Goal: Task Accomplishment & Management: Use online tool/utility

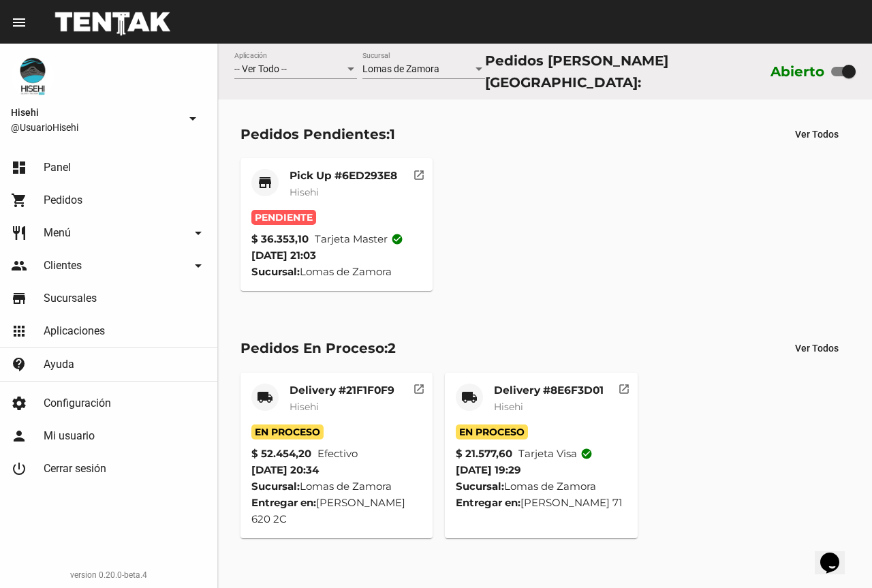
click at [342, 174] on mat-card-title "Pick Up #6ED293E8" at bounding box center [344, 176] width 108 height 14
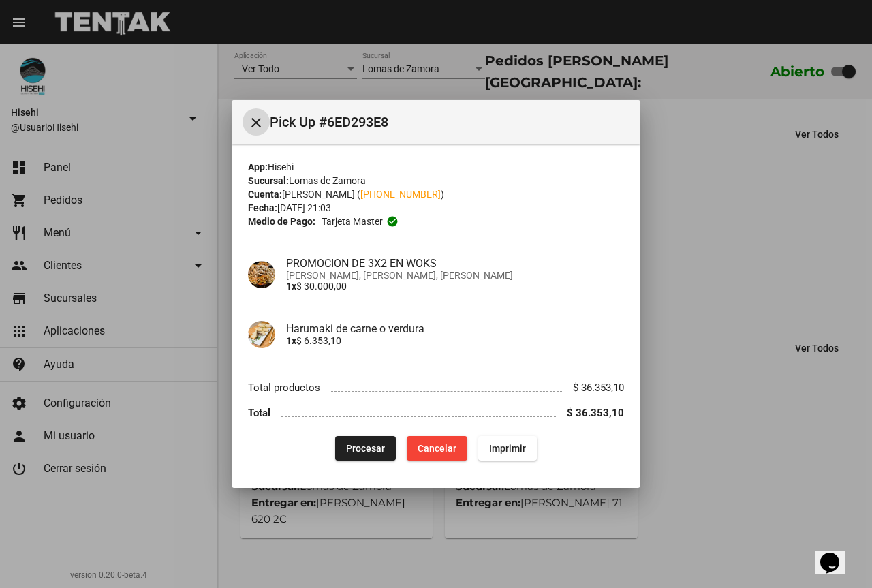
click at [678, 255] on div at bounding box center [436, 294] width 872 height 588
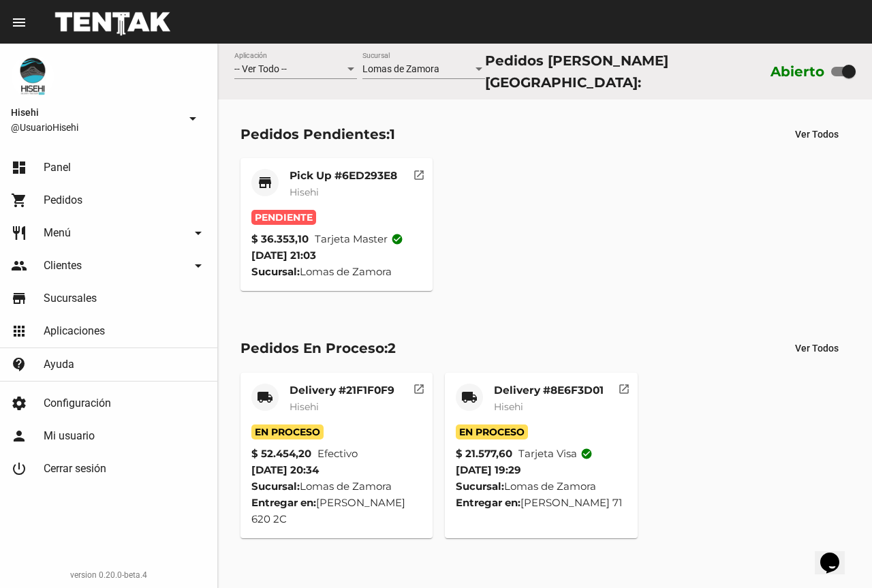
click at [336, 185] on mat-card-subtitle "Hisehi" at bounding box center [344, 192] width 108 height 14
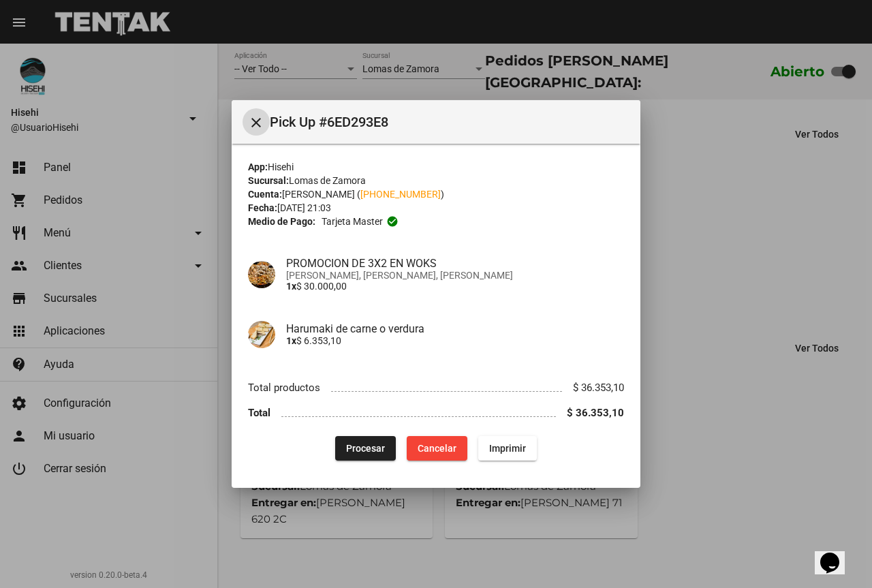
click at [351, 443] on span "Procesar" at bounding box center [365, 448] width 39 height 11
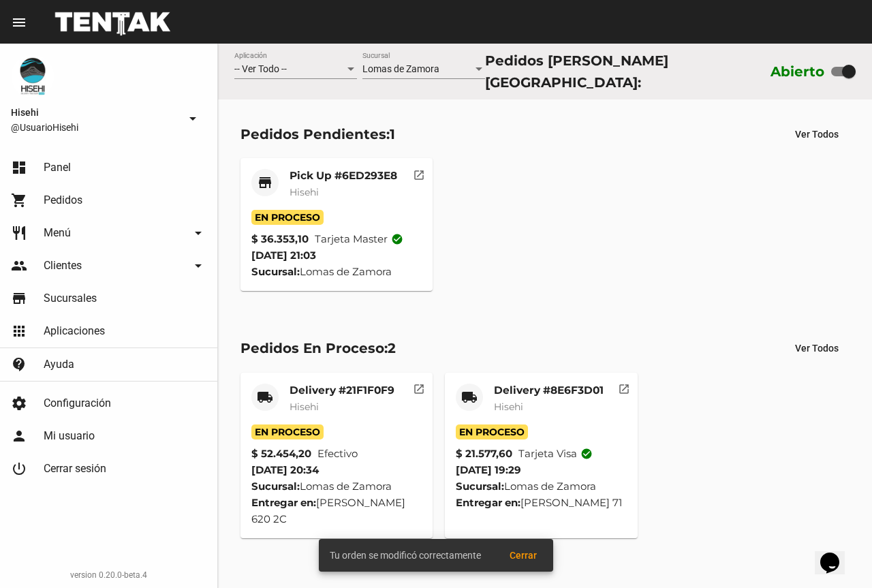
click at [294, 186] on span "Hisehi" at bounding box center [304, 192] width 29 height 12
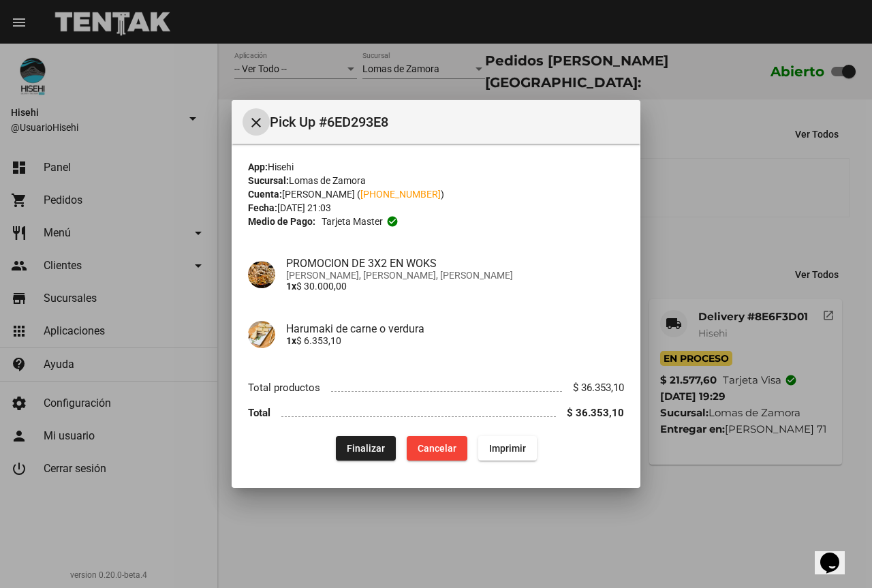
click at [367, 332] on h4 "Harumaki de carne o verdura" at bounding box center [455, 328] width 338 height 13
click at [667, 268] on div at bounding box center [436, 294] width 872 height 588
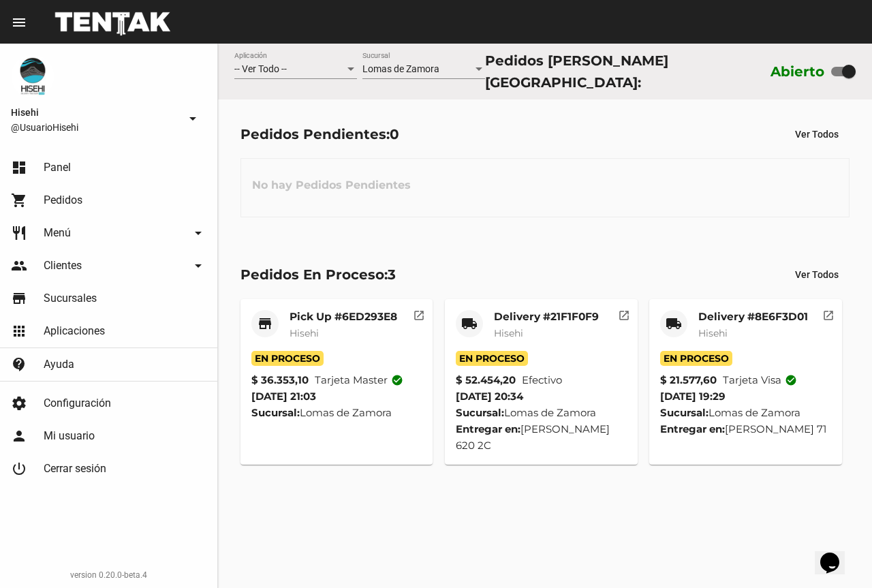
click at [540, 330] on mat-card-subtitle "Hisehi" at bounding box center [546, 333] width 105 height 14
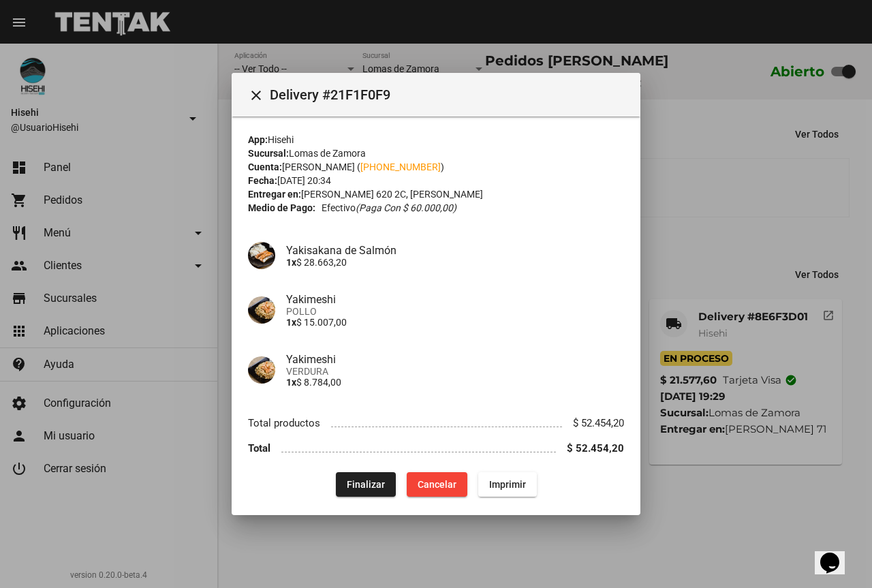
drag, startPoint x: 692, startPoint y: 179, endPoint x: 498, endPoint y: 236, distance: 201.6
click at [692, 179] on div at bounding box center [436, 294] width 872 height 588
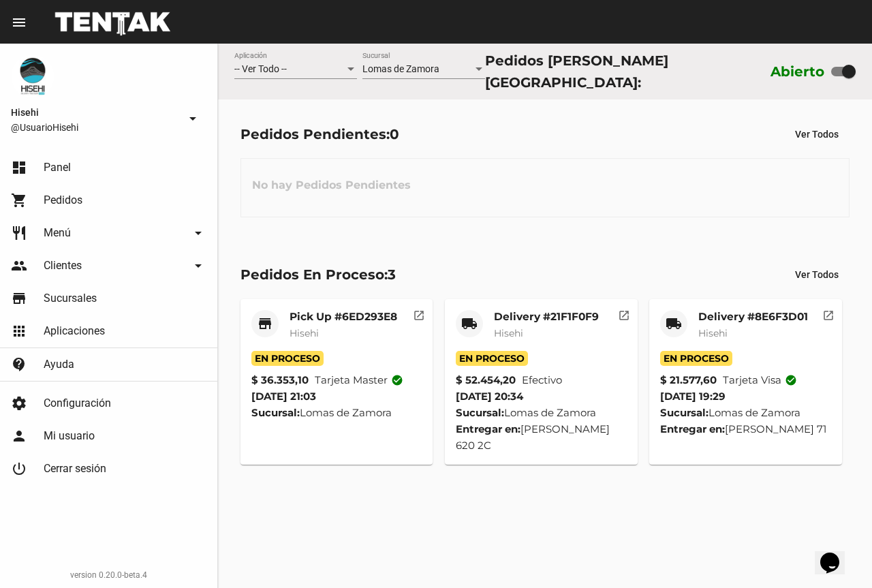
click at [329, 312] on mat-card-title "Pick Up #6ED293E8" at bounding box center [344, 317] width 108 height 14
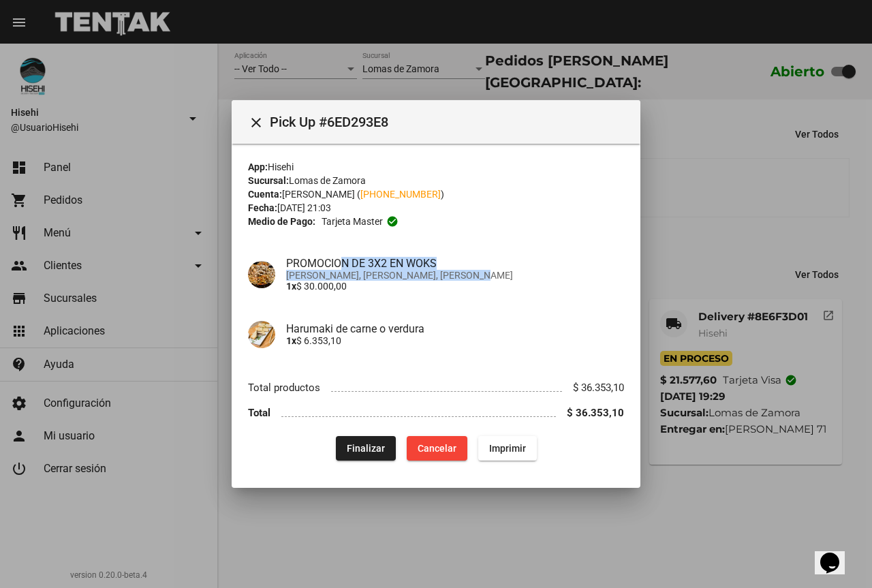
drag, startPoint x: 469, startPoint y: 277, endPoint x: 343, endPoint y: 256, distance: 127.1
click at [343, 257] on div "PROMOCION DE 3X2 EN WOKS Yakimeshi de POLLO, [PERSON_NAME], Yakisoba de POLLO 1…" at bounding box center [449, 274] width 349 height 35
click at [333, 275] on span "[PERSON_NAME], [PERSON_NAME], [PERSON_NAME]" at bounding box center [455, 275] width 338 height 11
drag, startPoint x: 375, startPoint y: 275, endPoint x: 346, endPoint y: 237, distance: 47.1
click at [314, 238] on div "App: Hisehi Sucursal: [PERSON_NAME] Cuenta: [PERSON_NAME] ( [PHONE_NUMBER] ) Fe…" at bounding box center [436, 310] width 376 height 301
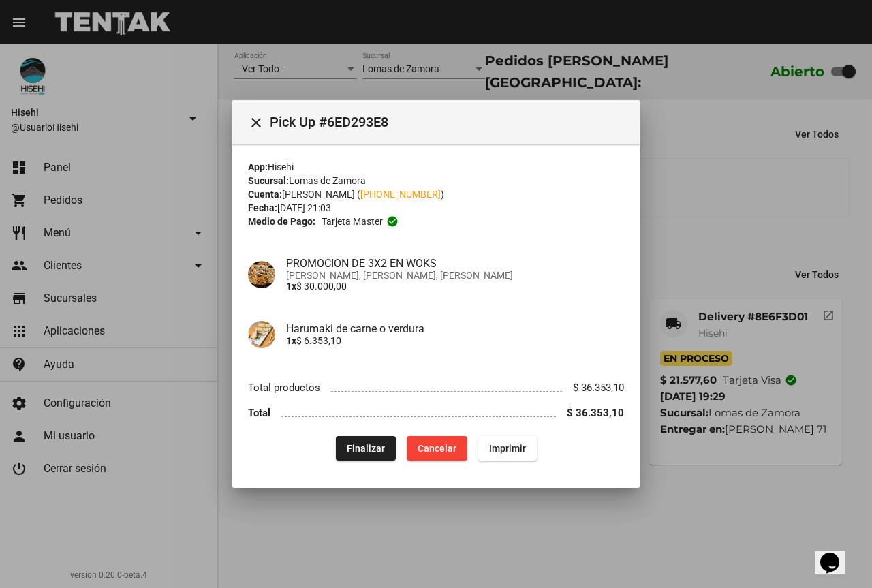
click at [752, 183] on div at bounding box center [436, 294] width 872 height 588
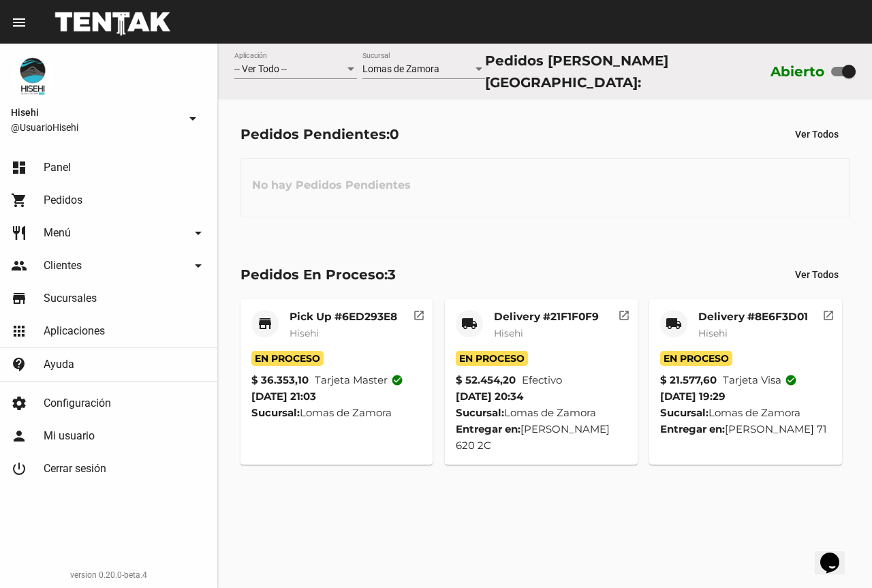
click at [344, 328] on mat-card-subtitle "Hisehi" at bounding box center [344, 333] width 108 height 14
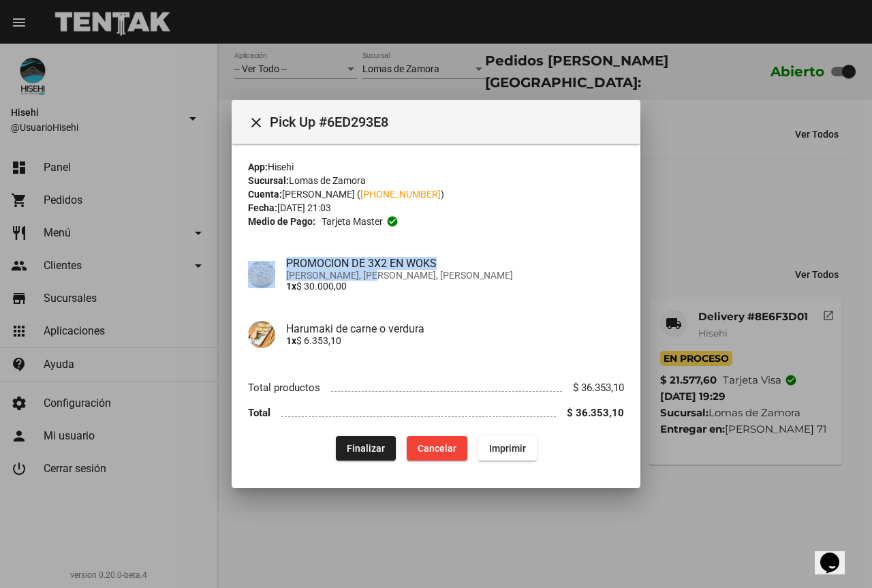
drag, startPoint x: 371, startPoint y: 280, endPoint x: 238, endPoint y: 270, distance: 132.5
click at [238, 270] on mat-dialog-content "App: Hisehi Sucursal: [PERSON_NAME] Cuenta: [PERSON_NAME] ( [PHONE_NUMBER] ) Fe…" at bounding box center [436, 308] width 409 height 328
click at [307, 295] on div "PROMOCION DE 3X2 EN WOKS Yakimeshi de POLLO, [PERSON_NAME], Yakisoba de POLLO 1…" at bounding box center [436, 275] width 376 height 60
click at [726, 171] on div at bounding box center [436, 294] width 872 height 588
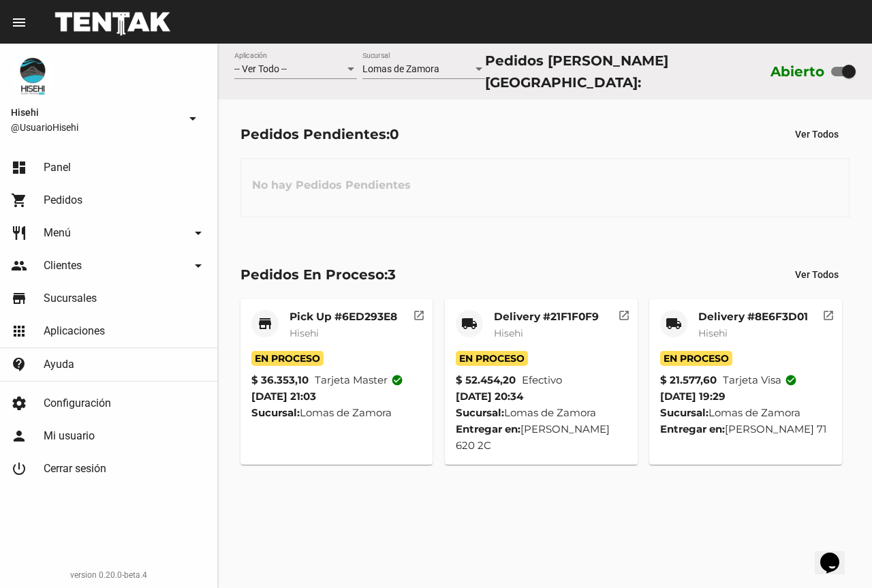
click at [343, 314] on mat-card-title "Pick Up #6ED293E8" at bounding box center [344, 317] width 108 height 14
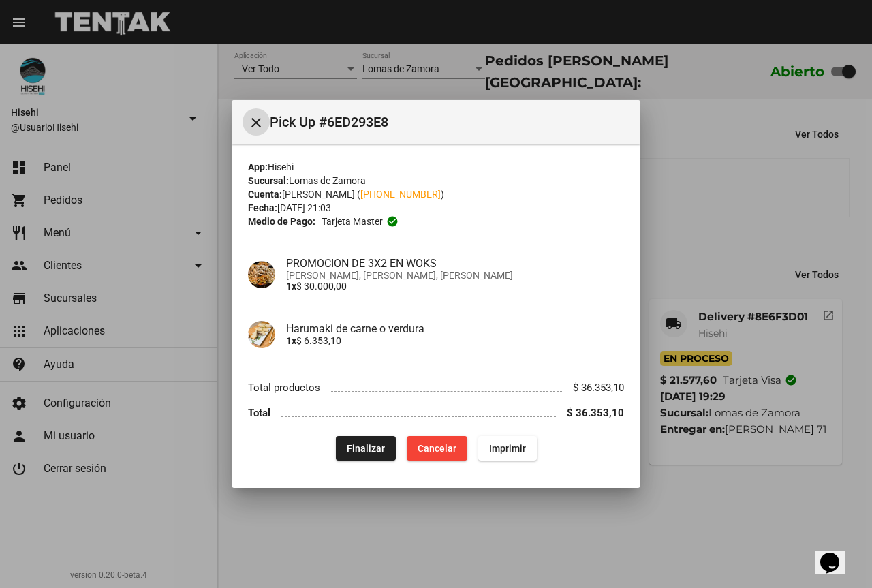
click at [206, 181] on div at bounding box center [436, 294] width 872 height 588
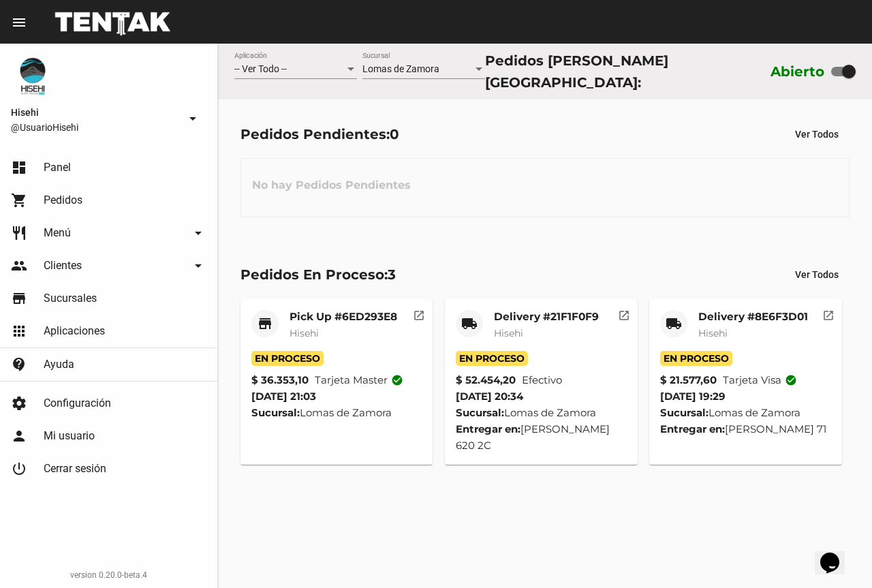
click at [321, 304] on mat-card "store Pick Up #6ED293E8 Hisehi En Proceso $ 36.353,10 Tarjeta master check_circ…" at bounding box center [337, 382] width 193 height 166
click at [329, 312] on mat-card-title "Pick Up #6ED293E8" at bounding box center [344, 317] width 108 height 14
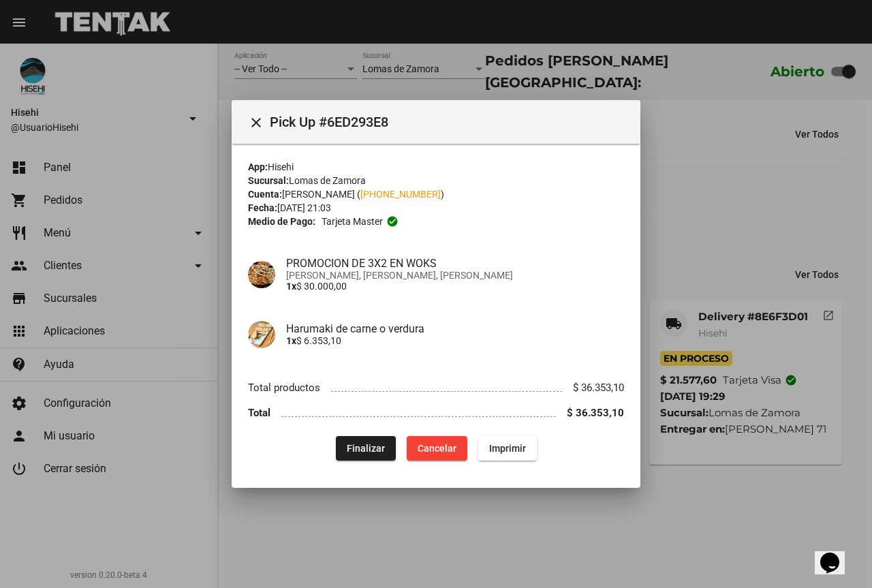
click at [679, 80] on div at bounding box center [436, 294] width 872 height 588
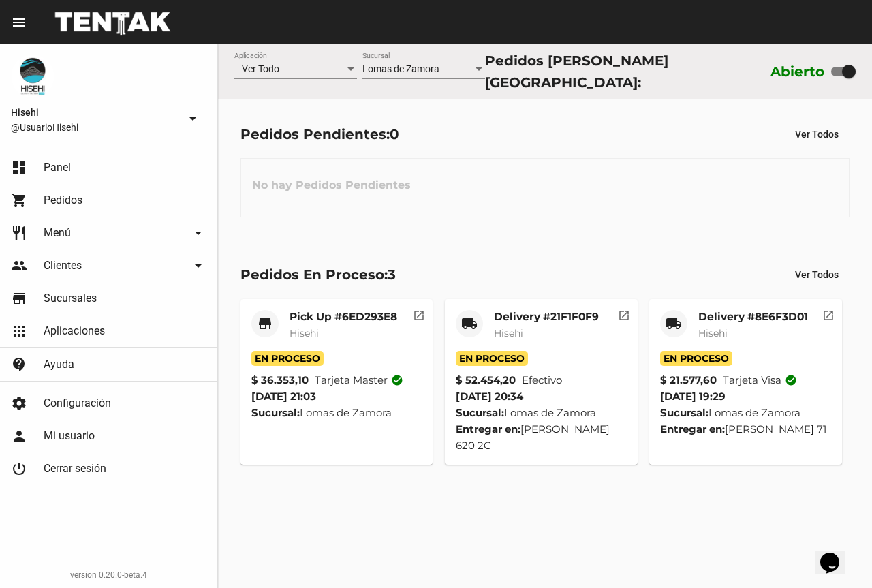
click at [544, 318] on mat-card-title "Delivery #21F1F0F9" at bounding box center [546, 317] width 105 height 14
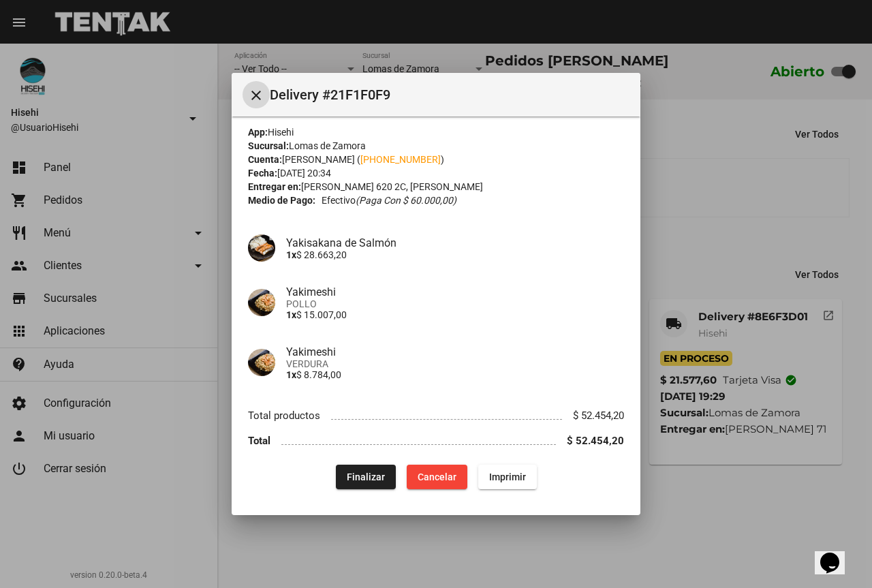
scroll to position [9, 0]
click at [380, 476] on button "Finalizar" at bounding box center [366, 475] width 60 height 25
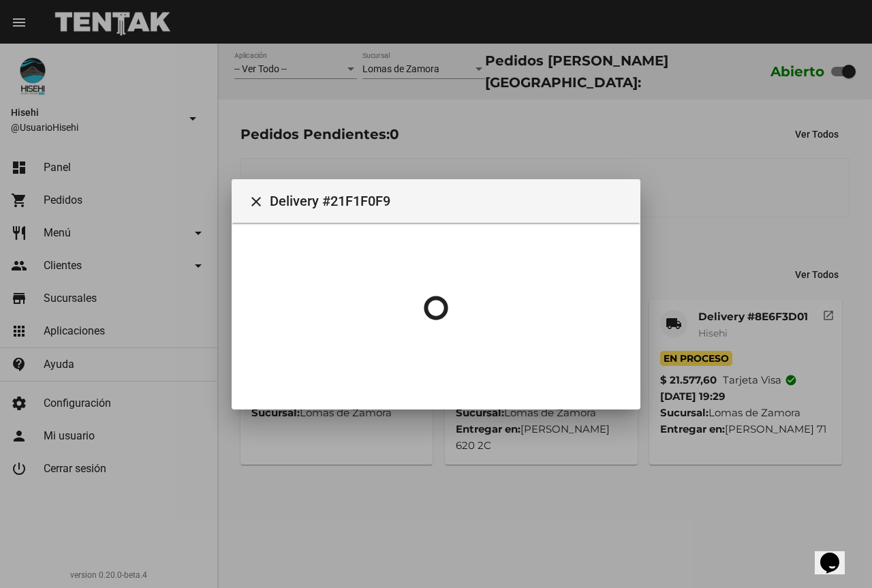
scroll to position [0, 0]
click at [779, 179] on div at bounding box center [436, 294] width 872 height 588
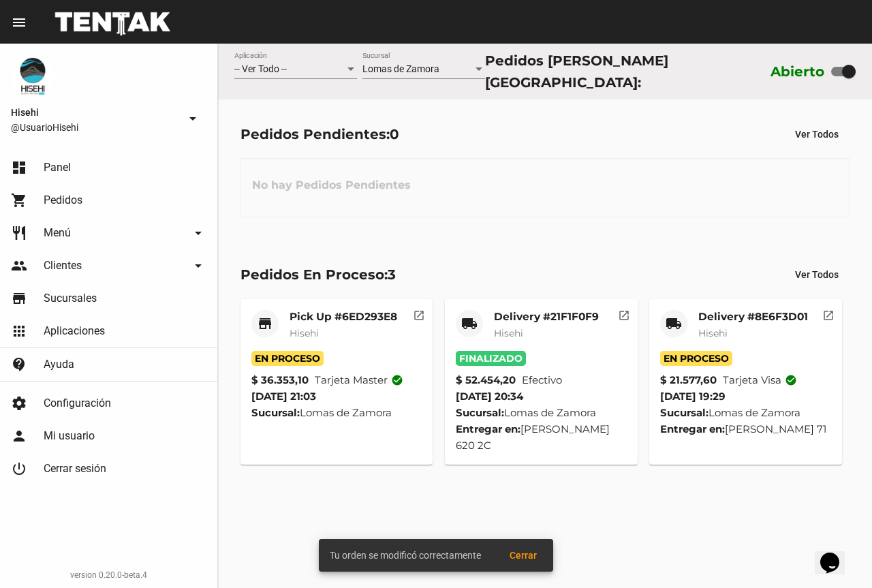
click at [711, 315] on mat-card-title "Delivery #8E6F3D01" at bounding box center [753, 317] width 110 height 14
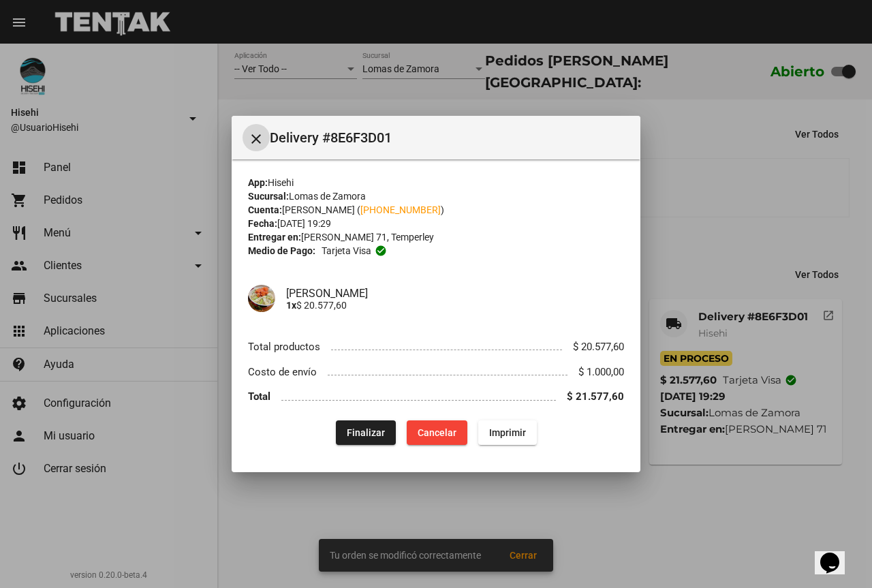
click at [369, 432] on span "Finalizar" at bounding box center [366, 432] width 38 height 11
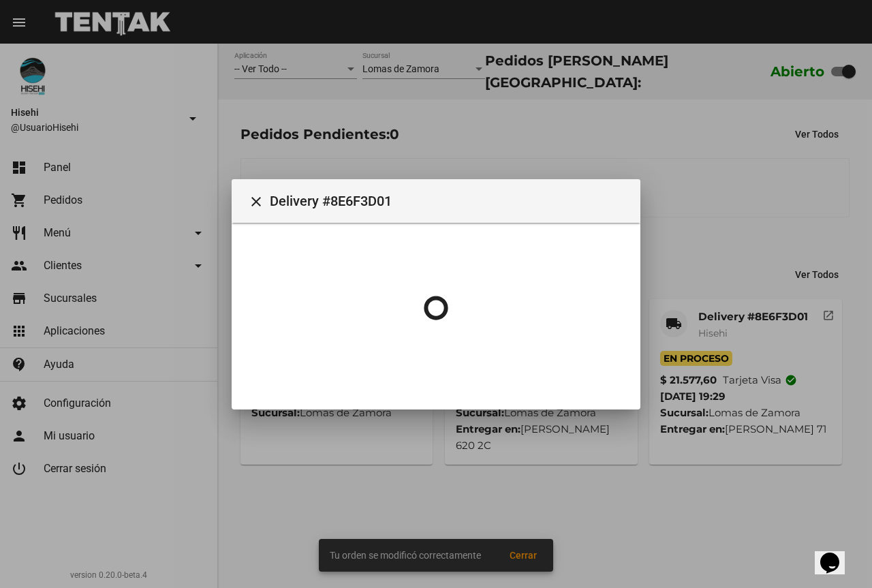
click at [758, 168] on div at bounding box center [436, 294] width 872 height 588
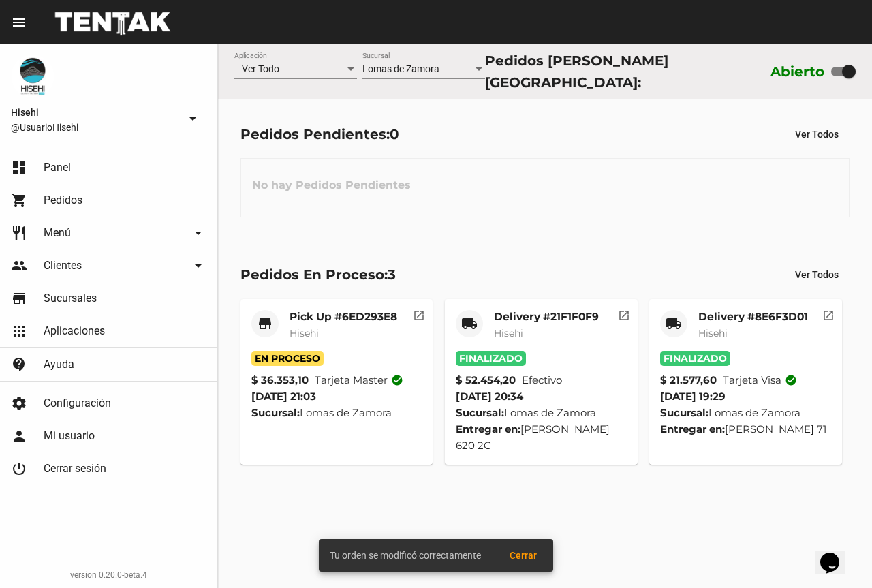
click at [313, 335] on mat-card-subtitle "Hisehi" at bounding box center [344, 333] width 108 height 14
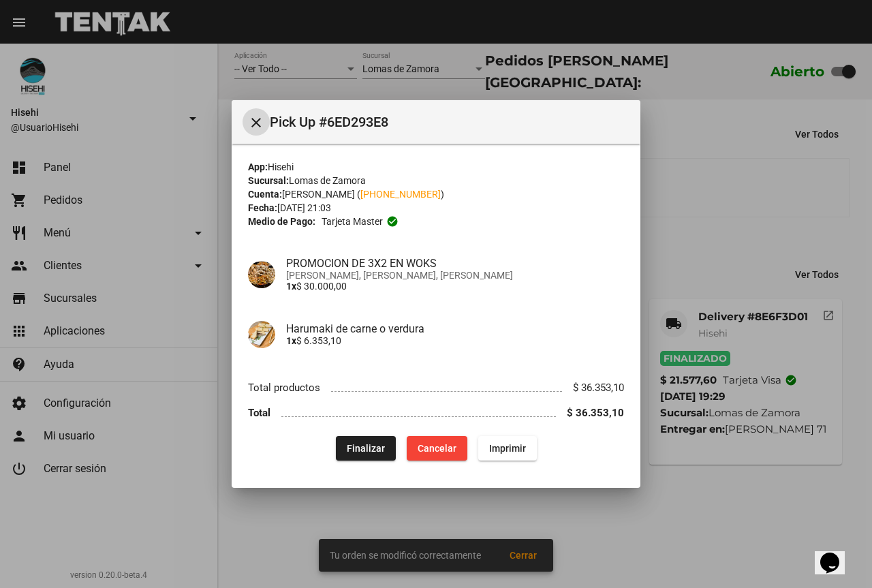
click at [358, 444] on span "Finalizar" at bounding box center [366, 448] width 38 height 11
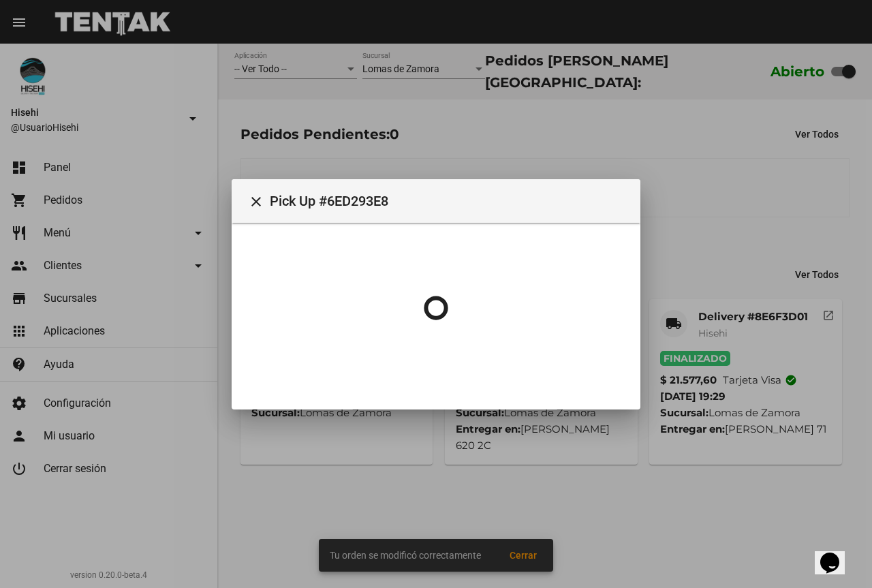
click at [457, 127] on div at bounding box center [436, 294] width 872 height 588
